Goal: Transaction & Acquisition: Purchase product/service

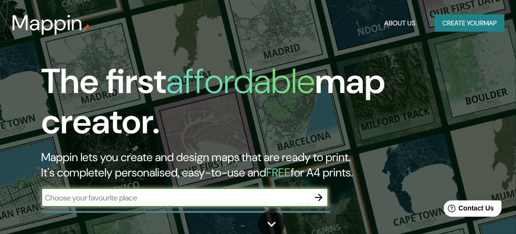
click at [120, 200] on input "text" at bounding box center [175, 197] width 268 height 11
type input "[GEOGRAPHIC_DATA]"
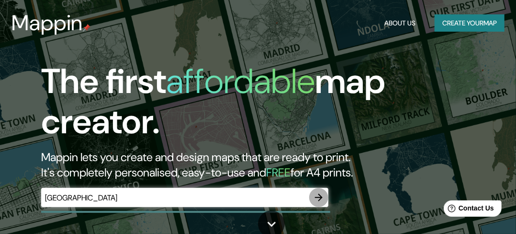
click at [323, 194] on icon "button" at bounding box center [318, 197] width 11 height 11
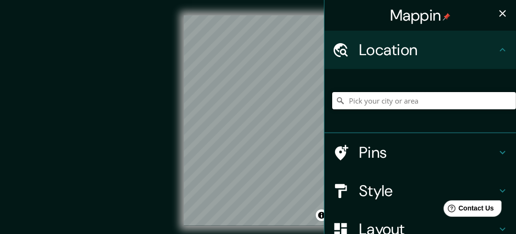
click at [385, 100] on input "Pick your city or area" at bounding box center [424, 100] width 184 height 17
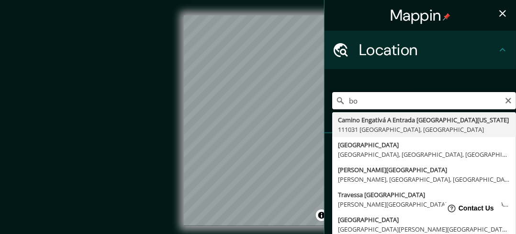
type input "b"
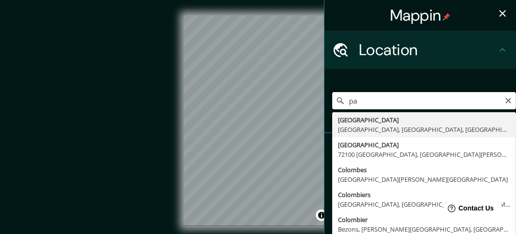
type input "p"
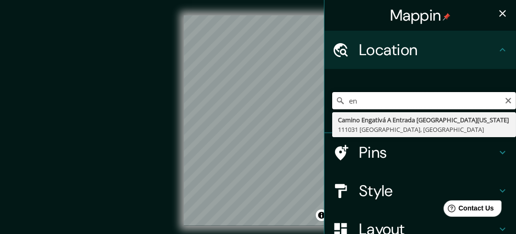
type input "e"
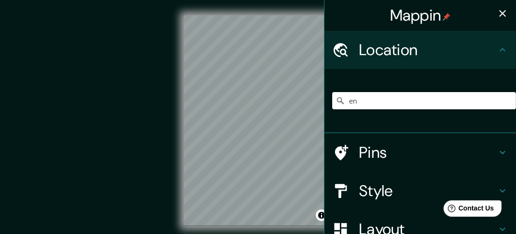
type input "e"
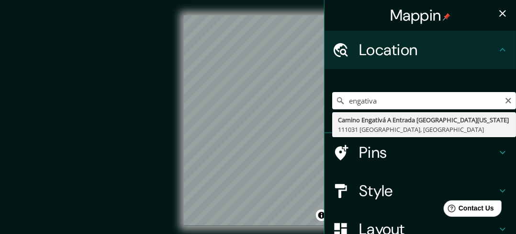
type input "Camino Engativá A Entrada [GEOGRAPHIC_DATA][US_STATE], [GEOGRAPHIC_DATA]"
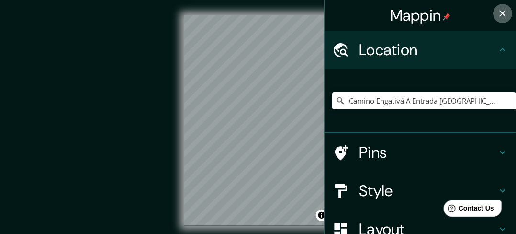
click at [497, 9] on icon "button" at bounding box center [502, 13] width 11 height 11
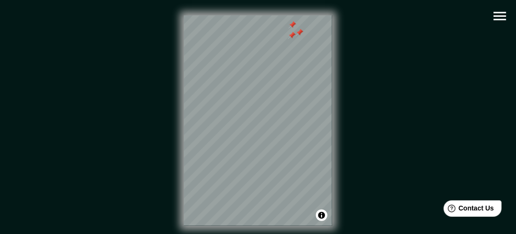
click at [489, 13] on button "button" at bounding box center [500, 16] width 24 height 24
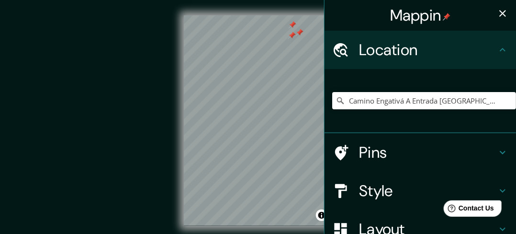
click at [412, 155] on h4 "Pins" at bounding box center [428, 152] width 138 height 19
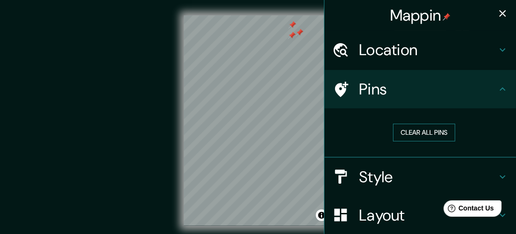
click at [415, 136] on button "Clear all pins" at bounding box center [424, 133] width 62 height 18
click at [493, 19] on button "button" at bounding box center [502, 13] width 19 height 19
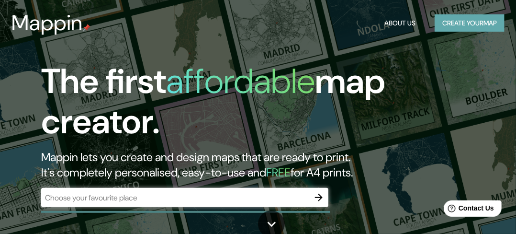
click at [470, 19] on button "Create your map" at bounding box center [470, 23] width 70 height 18
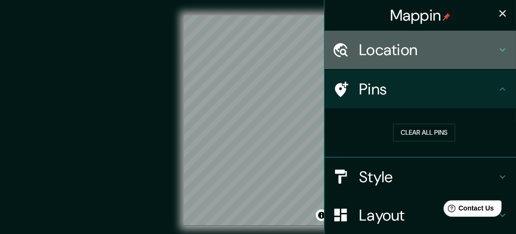
click at [389, 50] on h4 "Location" at bounding box center [428, 49] width 138 height 19
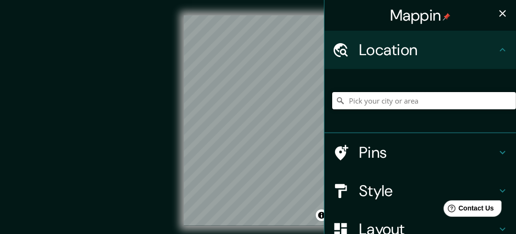
click at [364, 102] on input "Pick your city or area" at bounding box center [424, 100] width 184 height 17
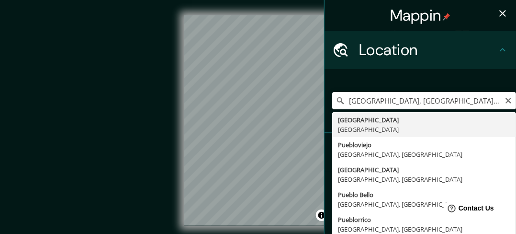
click at [406, 68] on div "Location" at bounding box center [421, 50] width 192 height 38
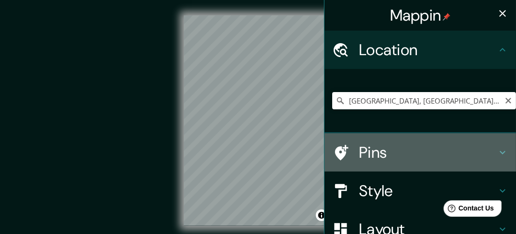
click at [374, 160] on h4 "Pins" at bounding box center [428, 152] width 138 height 19
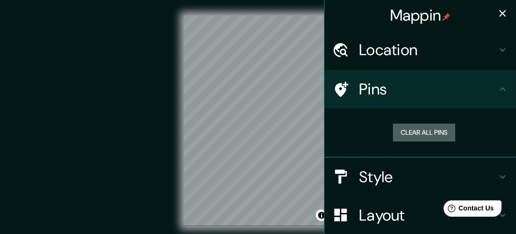
click at [398, 135] on button "Clear all pins" at bounding box center [424, 133] width 62 height 18
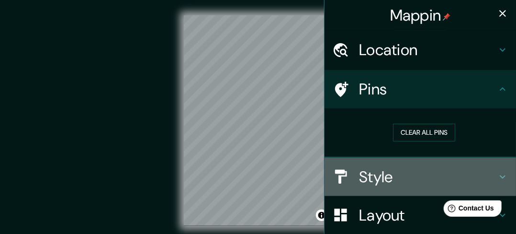
click at [373, 174] on h4 "Style" at bounding box center [428, 176] width 138 height 19
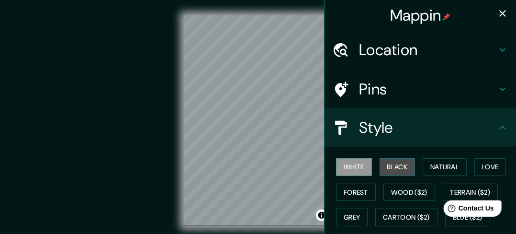
click at [382, 169] on button "Black" at bounding box center [398, 167] width 36 height 18
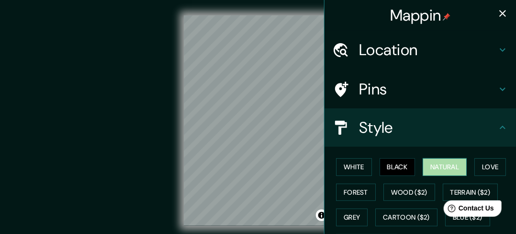
click at [429, 165] on button "Natural" at bounding box center [445, 167] width 44 height 18
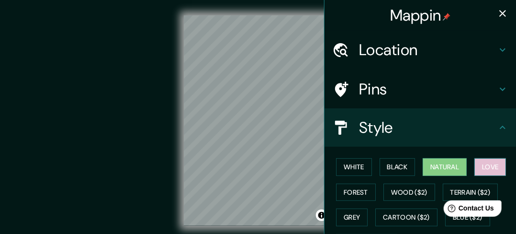
click at [487, 163] on button "Love" at bounding box center [491, 167] width 32 height 18
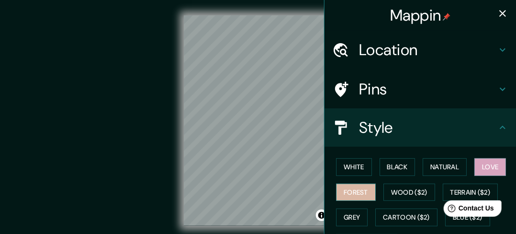
click at [359, 189] on button "Forest" at bounding box center [356, 192] width 40 height 18
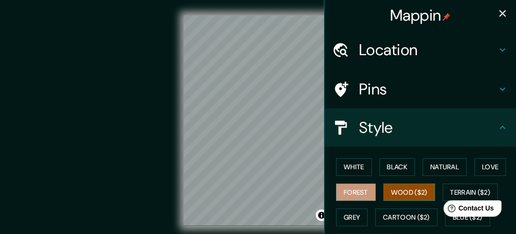
click at [400, 193] on button "Wood ($2)" at bounding box center [410, 192] width 52 height 18
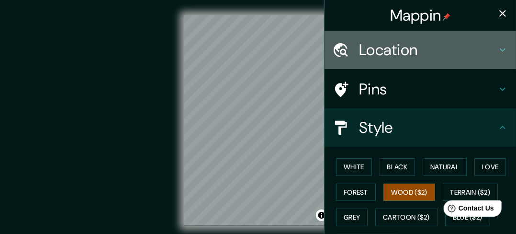
click at [385, 50] on h4 "Location" at bounding box center [428, 49] width 138 height 19
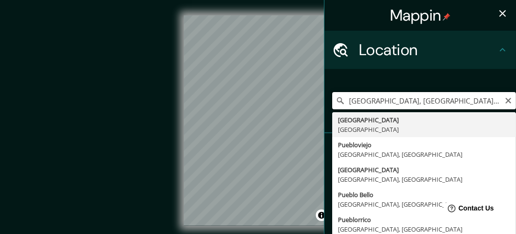
click at [357, 97] on input "[GEOGRAPHIC_DATA], [GEOGRAPHIC_DATA], Engativa, [GEOGRAPHIC_DATA]" at bounding box center [424, 100] width 184 height 17
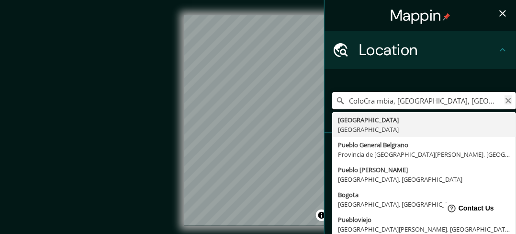
type input "ColoCra mbia, [GEOGRAPHIC_DATA], [GEOGRAPHIC_DATA], [GEOGRAPHIC_DATA]"
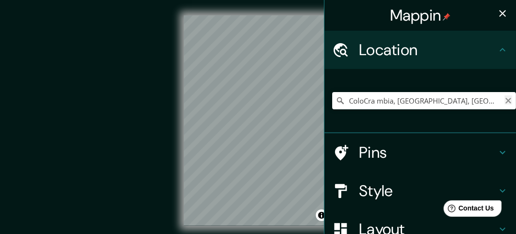
click at [505, 98] on icon "Clear" at bounding box center [509, 101] width 8 height 8
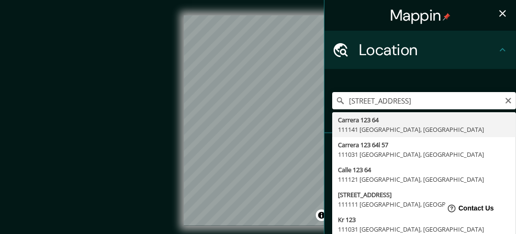
type input "[STREET_ADDRESS]"
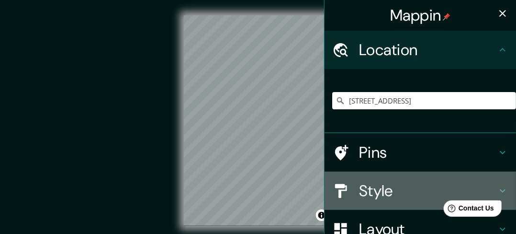
click at [352, 190] on div at bounding box center [345, 190] width 27 height 17
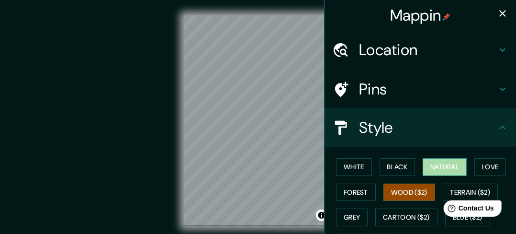
click at [446, 166] on button "Natural" at bounding box center [445, 167] width 44 height 18
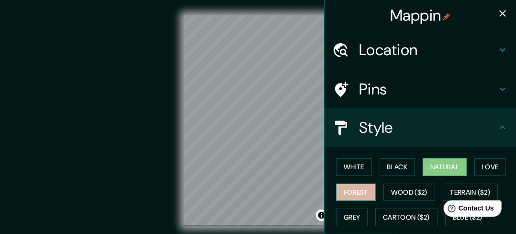
click at [353, 185] on button "Forest" at bounding box center [356, 192] width 40 height 18
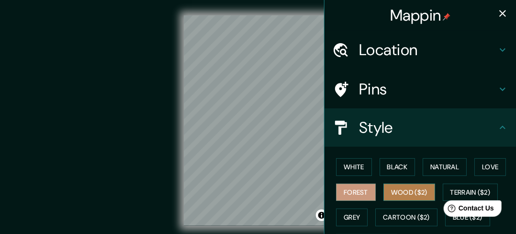
click at [399, 184] on button "Wood ($2)" at bounding box center [410, 192] width 52 height 18
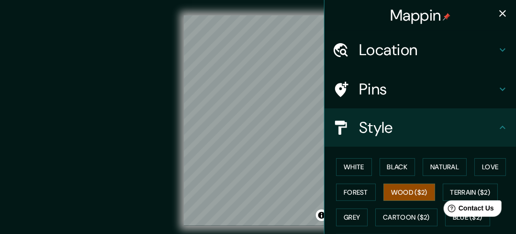
click at [448, 182] on div "White Black Natural Love Forest Wood ($2) Terrain ($2) Grey Cartoon ($2) Blue (…" at bounding box center [424, 204] width 184 height 101
click at [450, 190] on button "Terrain ($2)" at bounding box center [471, 192] width 56 height 18
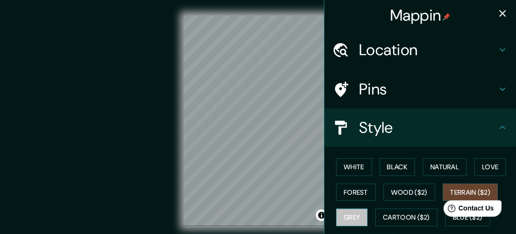
click at [347, 216] on button "Grey" at bounding box center [352, 217] width 32 height 18
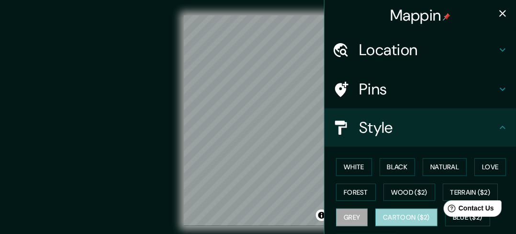
click at [391, 216] on button "Cartoon ($2)" at bounding box center [406, 217] width 62 height 18
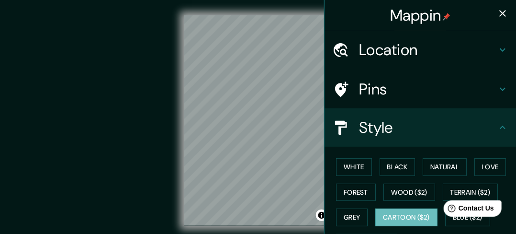
click at [446, 216] on html "Help Contact Us" at bounding box center [468, 206] width 75 height 20
click at [441, 171] on button "Natural" at bounding box center [445, 167] width 44 height 18
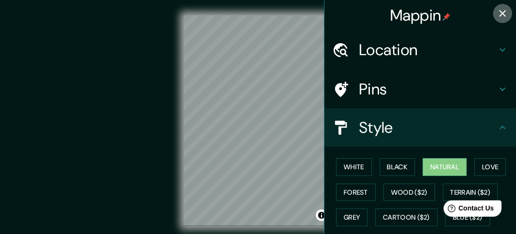
click at [500, 14] on icon "button" at bounding box center [503, 13] width 7 height 7
